Goal: Check status: Check status

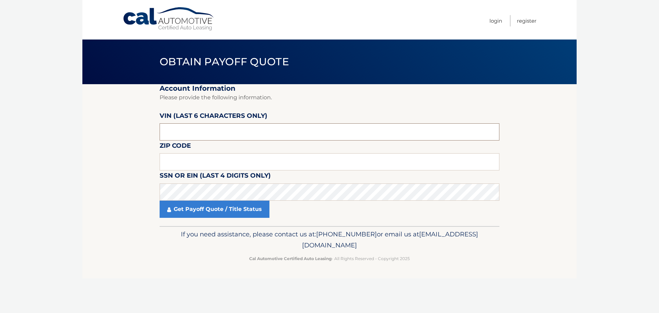
click at [182, 137] on input "text" at bounding box center [330, 131] width 340 height 17
click at [184, 136] on input "text" at bounding box center [330, 131] width 340 height 17
paste input "754650"
type input "754650"
click at [175, 157] on input "text" at bounding box center [330, 161] width 340 height 17
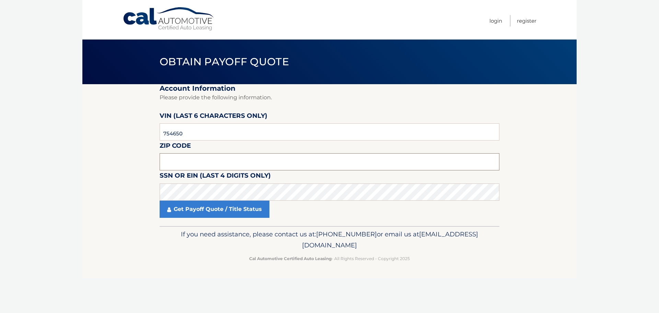
click at [179, 167] on input "text" at bounding box center [330, 161] width 340 height 17
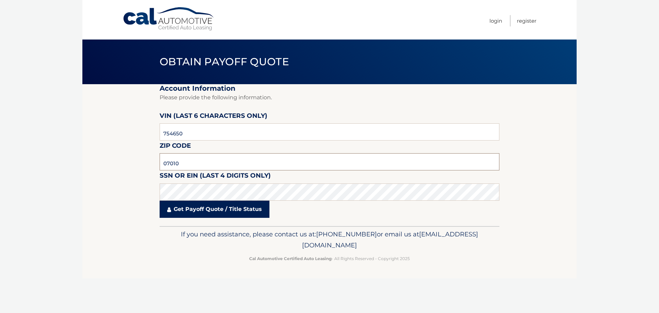
type input "07010"
click at [199, 209] on link "Get Payoff Quote / Title Status" at bounding box center [215, 209] width 110 height 17
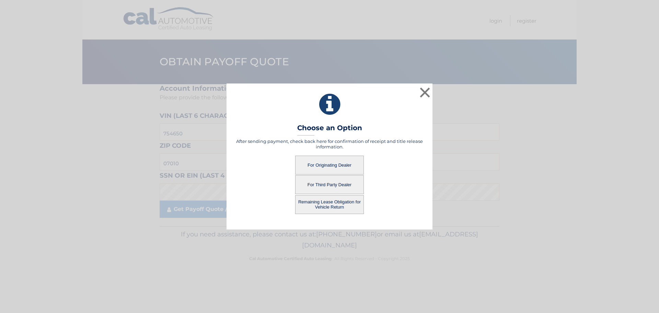
click at [328, 165] on button "For Originating Dealer" at bounding box center [329, 165] width 69 height 19
click at [320, 163] on button "For Originating Dealer" at bounding box center [329, 165] width 69 height 19
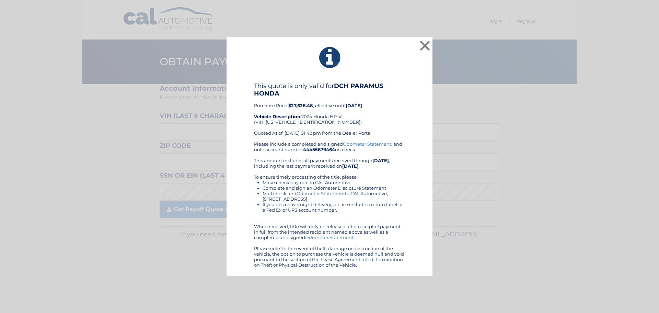
drag, startPoint x: 316, startPoint y: 106, endPoint x: 276, endPoint y: 105, distance: 39.8
click at [276, 105] on div "This quote is only valid for DCH PARAMUS HONDA Purchase Price: $27,628.48 , eff…" at bounding box center [329, 111] width 151 height 59
click at [319, 115] on div "This quote is only valid for DCH PARAMUS HONDA Purchase Price: $27,628.48 , eff…" at bounding box center [329, 111] width 151 height 59
click at [313, 105] on b "$27,628.48" at bounding box center [300, 105] width 25 height 5
drag, startPoint x: 315, startPoint y: 105, endPoint x: 288, endPoint y: 105, distance: 27.1
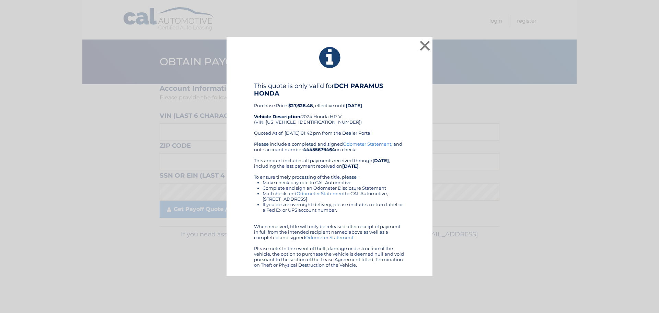
click at [288, 105] on div "This quote is only valid for DCH PARAMUS HONDA Purchase Price: $27,628.48 , eff…" at bounding box center [329, 111] width 151 height 59
click at [318, 110] on div "This quote is only valid for DCH PARAMUS HONDA Purchase Price: $27,628.48 , eff…" at bounding box center [329, 111] width 151 height 59
drag, startPoint x: 315, startPoint y: 104, endPoint x: 290, endPoint y: 104, distance: 24.7
click at [290, 104] on div "This quote is only valid for DCH PARAMUS HONDA Purchase Price: $27,628.48 , eff…" at bounding box center [329, 111] width 151 height 59
click at [315, 107] on div "This quote is only valid for DCH PARAMUS HONDA Purchase Price: $27,628.48 , eff…" at bounding box center [329, 111] width 151 height 59
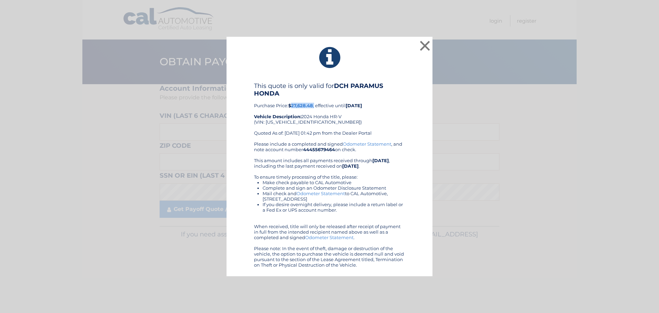
drag, startPoint x: 315, startPoint y: 107, endPoint x: 298, endPoint y: 107, distance: 17.2
click at [298, 107] on div "This quote is only valid for DCH PARAMUS HONDA Purchase Price: $27,628.48 , eff…" at bounding box center [329, 111] width 151 height 59
click at [291, 106] on b "$27,628.48" at bounding box center [300, 105] width 25 height 5
drag, startPoint x: 289, startPoint y: 105, endPoint x: 317, endPoint y: 105, distance: 27.8
click at [317, 105] on div "This quote is only valid for DCH PARAMUS HONDA Purchase Price: $27,628.48 , eff…" at bounding box center [329, 111] width 151 height 59
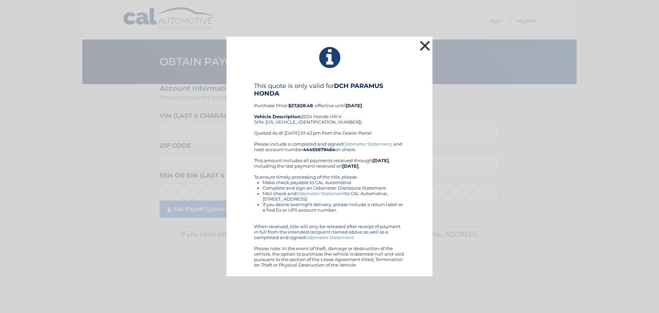
click at [426, 46] on button "×" at bounding box center [425, 46] width 14 height 14
